Goal: Use online tool/utility

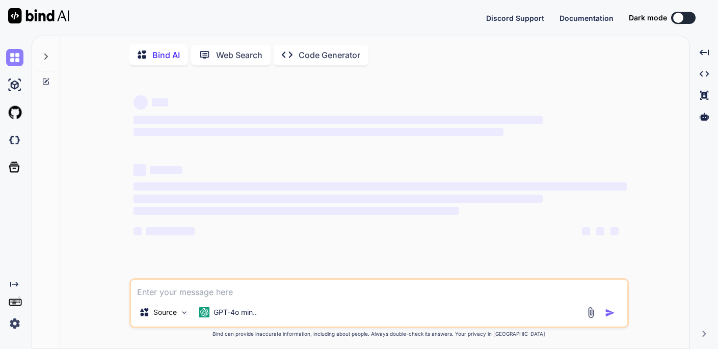
click at [19, 61] on img at bounding box center [14, 57] width 17 height 17
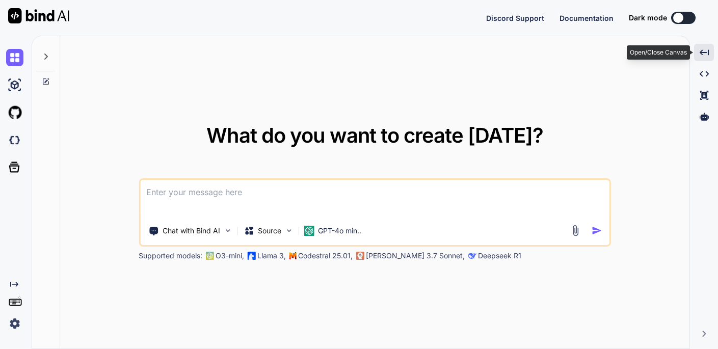
click at [702, 52] on icon at bounding box center [703, 52] width 9 height 6
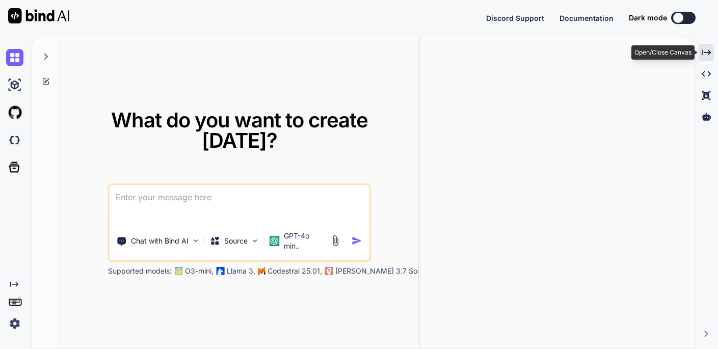
click at [702, 52] on icon "Created with Pixso." at bounding box center [705, 52] width 9 height 9
type textarea "x"
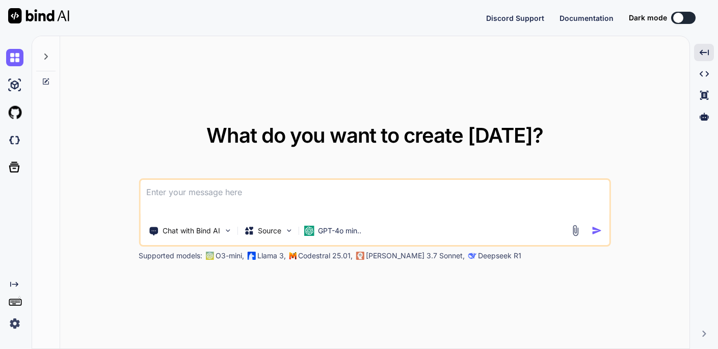
click at [197, 194] on textarea at bounding box center [374, 199] width 469 height 38
click at [15, 141] on img at bounding box center [14, 139] width 17 height 17
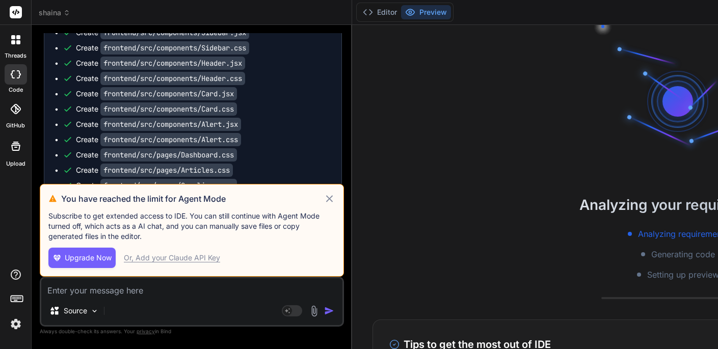
scroll to position [19, 0]
click at [335, 199] on icon at bounding box center [329, 199] width 12 height 12
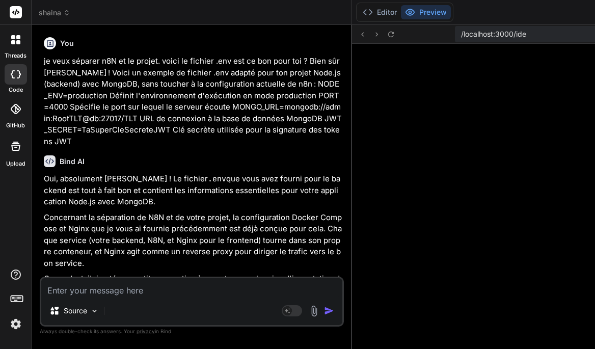
scroll to position [184, 0]
type textarea "x"
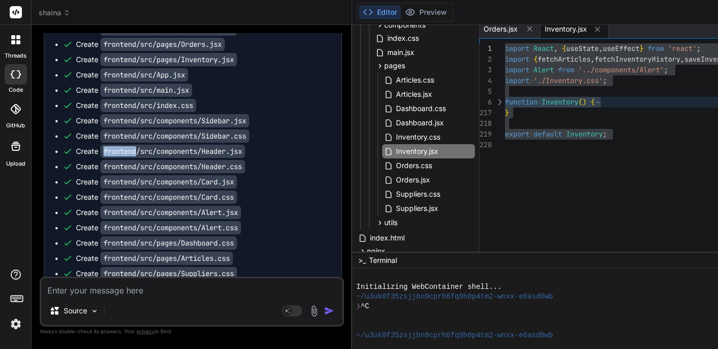
scroll to position [4301, 0]
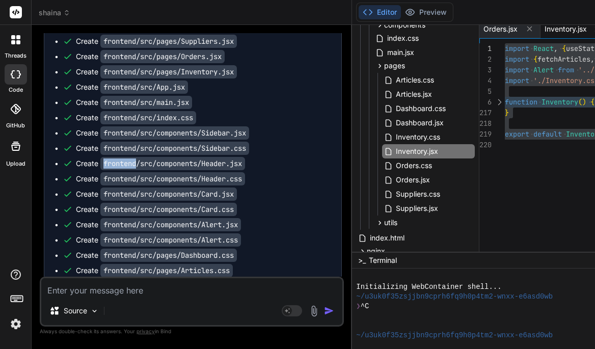
type textarea "x"
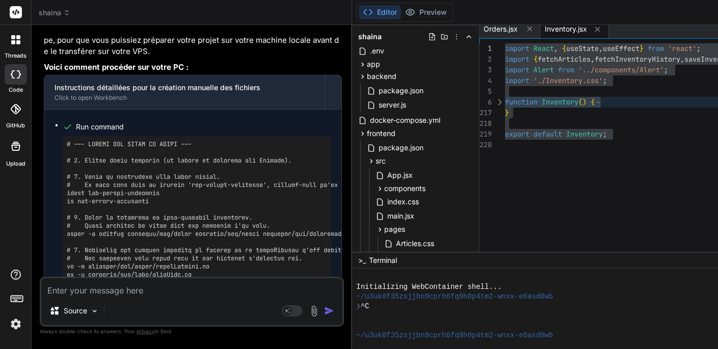
scroll to position [3854, 0]
